Goal: Complete application form

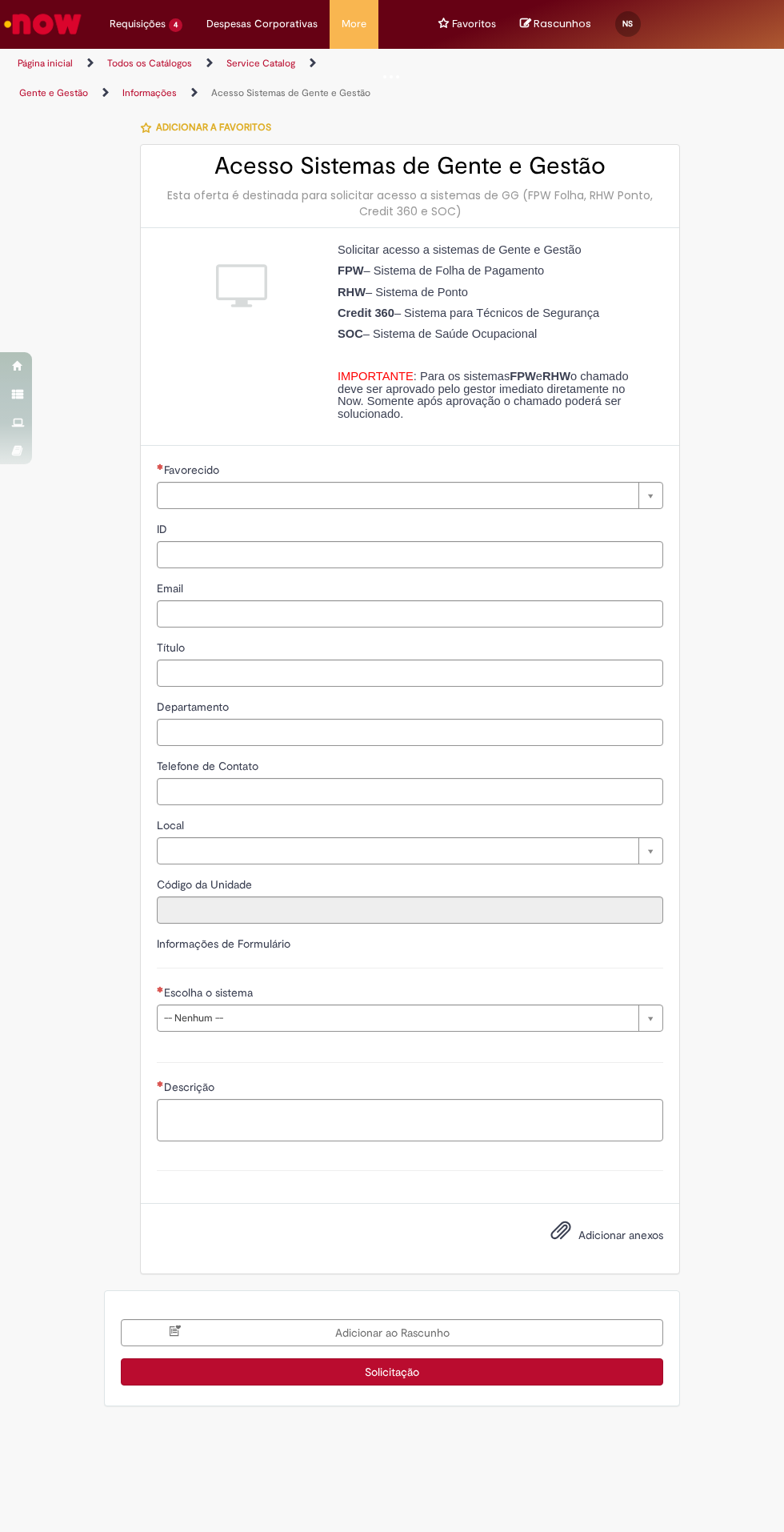
type input "********"
type input "**********"
type input "****"
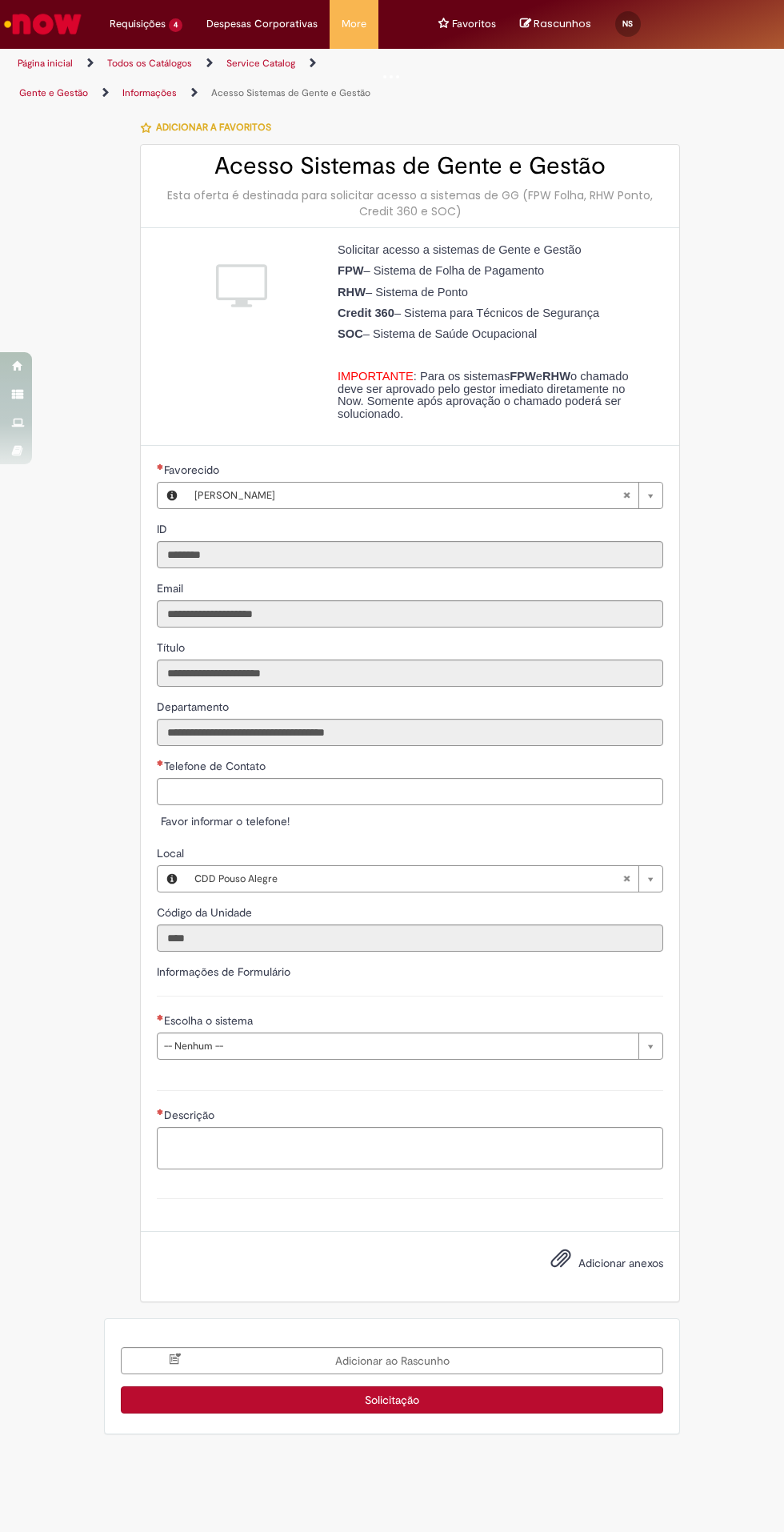
type input "**********"
